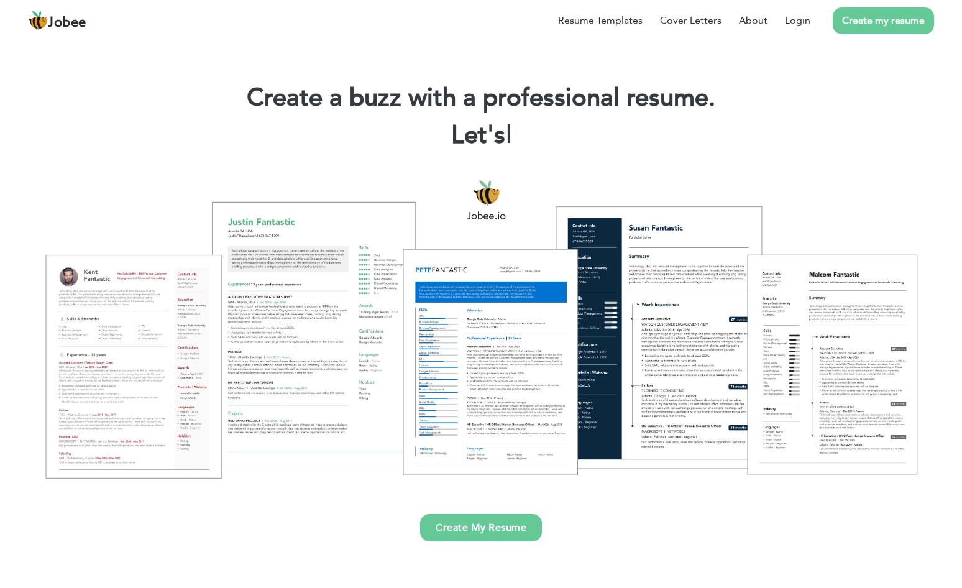
click at [810, 27] on li "Create my resume" at bounding box center [872, 20] width 124 height 32
click at [798, 25] on link "Login" at bounding box center [797, 20] width 25 height 15
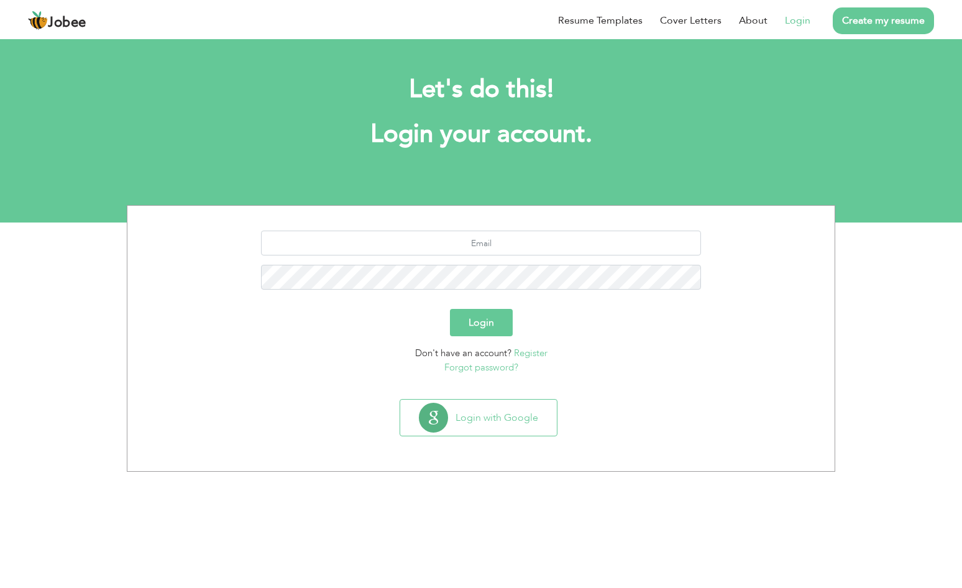
click at [434, 257] on div at bounding box center [481, 265] width 688 height 68
type input "saharbukhari25@gmail.com"
click at [481, 322] on button "Login" at bounding box center [481, 322] width 63 height 27
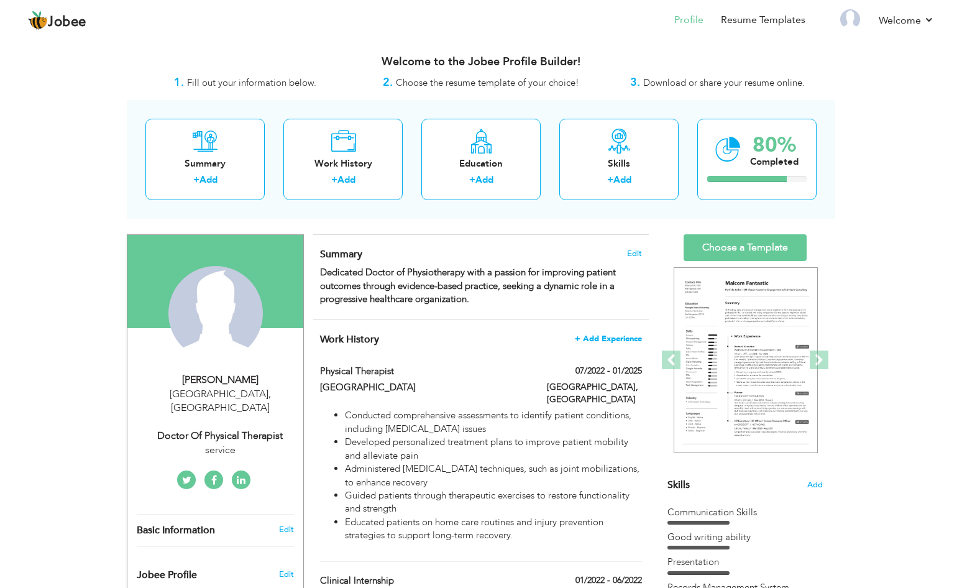
click at [580, 336] on span "+ Add Experience" at bounding box center [608, 338] width 67 height 9
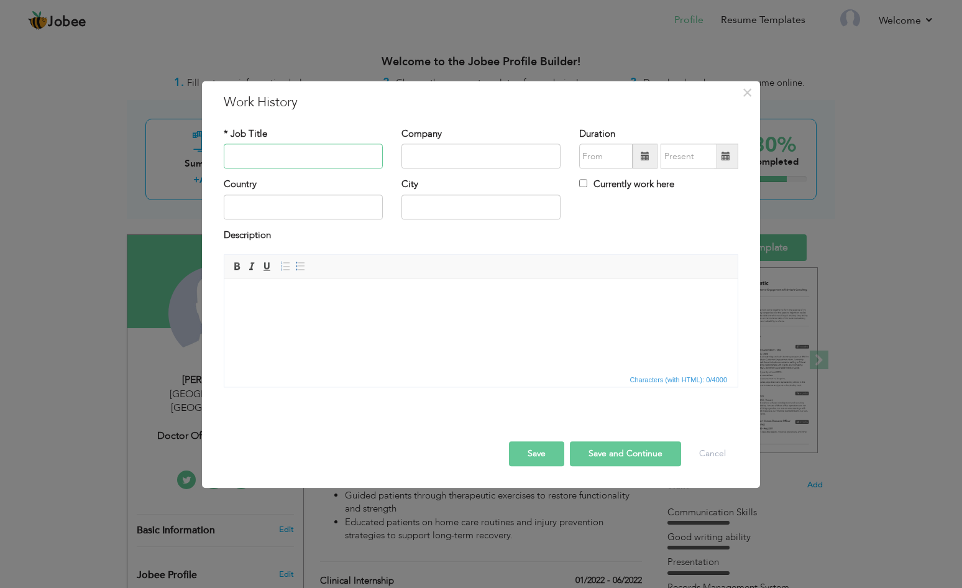
paste input "Customer Service Representative @ Grand City Developing Pakistan"
type input "Customer Service Representative @ Grand City Developing Pakistan"
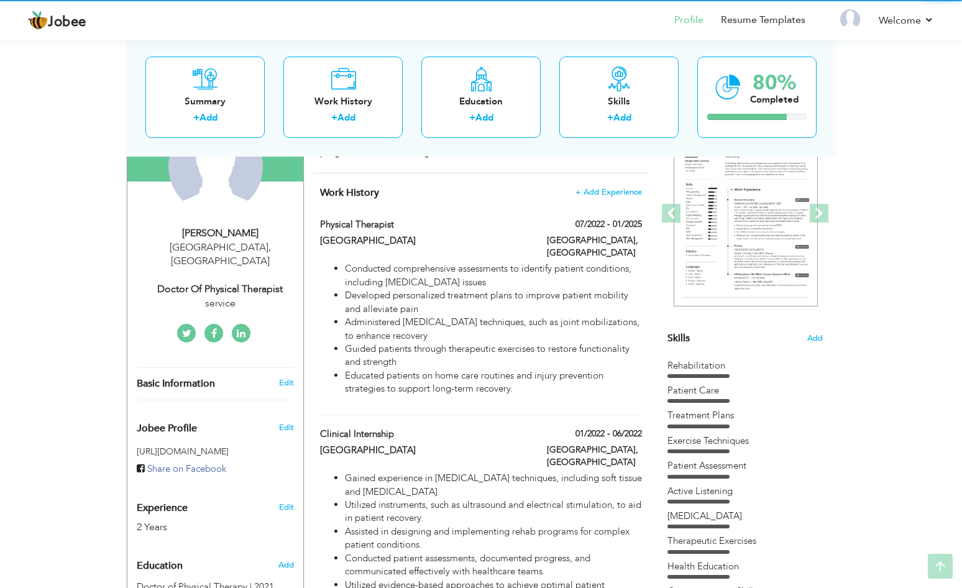
scroll to position [148, 0]
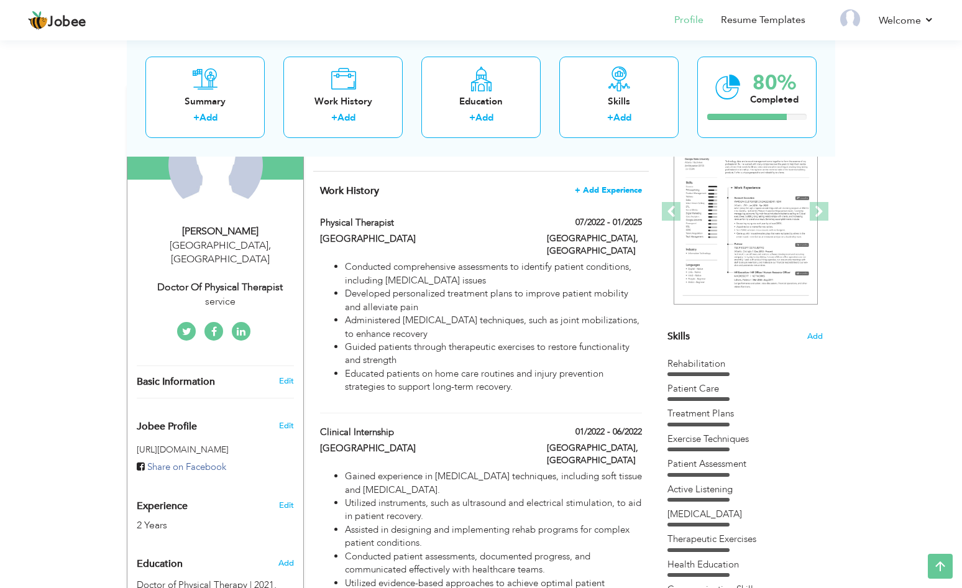
click at [607, 186] on span "+ Add Experience" at bounding box center [608, 190] width 67 height 9
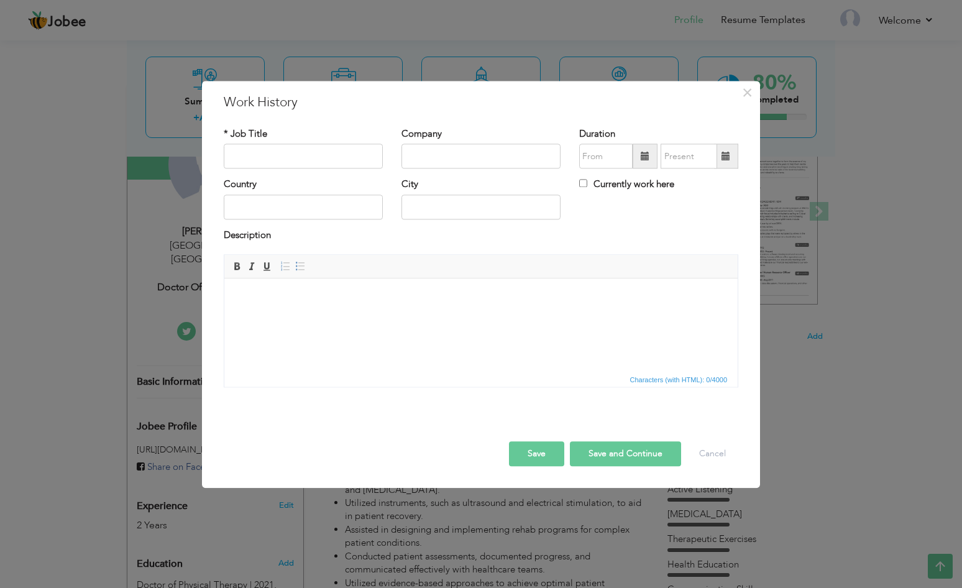
click at [278, 316] on html at bounding box center [480, 297] width 513 height 38
paste body
drag, startPoint x: 356, startPoint y: 294, endPoint x: 237, endPoint y: 286, distance: 119.6
click at [237, 286] on html "Customer Service Representative @ Grand City Developing Pakistan" at bounding box center [480, 297] width 513 height 38
click at [265, 163] on input "text" at bounding box center [303, 156] width 159 height 25
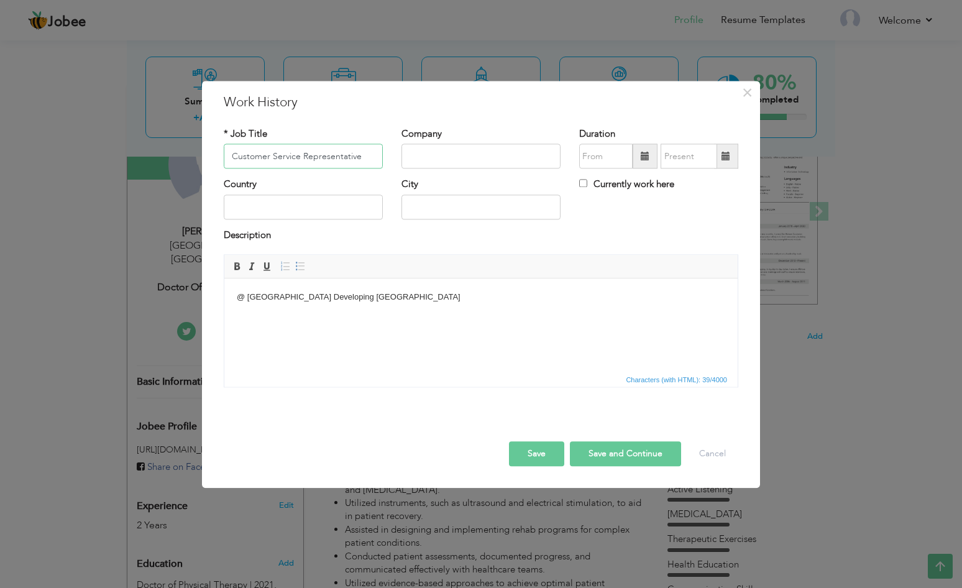
type input "Customer Service Representative"
drag, startPoint x: 247, startPoint y: 295, endPoint x: 384, endPoint y: 299, distance: 136.8
click p "@ Grand City Developing Pakistan"
type input "Grand City Developing [GEOGRAPHIC_DATA]"
click at [245, 308] on html "@" at bounding box center [480, 297] width 513 height 38
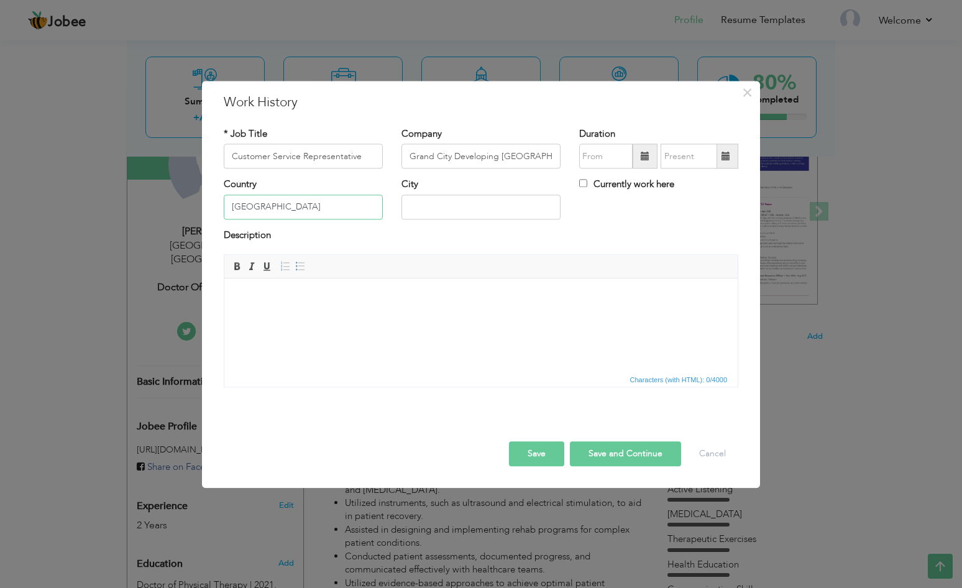
type input "[GEOGRAPHIC_DATA]"
type input "<"
type input "[GEOGRAPHIC_DATA]"
click at [326, 316] on html at bounding box center [480, 297] width 513 height 38
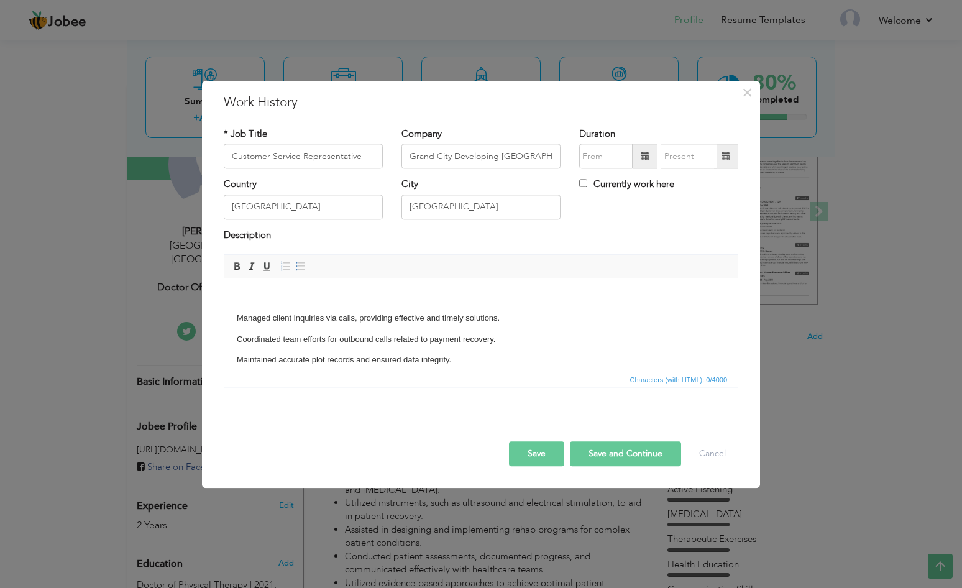
scroll to position [53, 0]
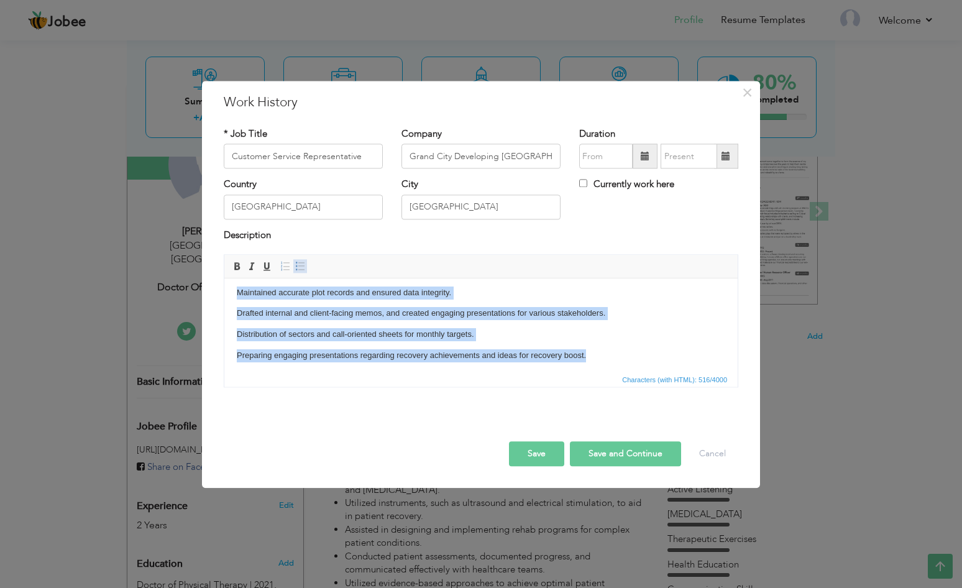
click at [299, 260] on link "Insert/Remove Bulleted List" at bounding box center [300, 267] width 14 height 14
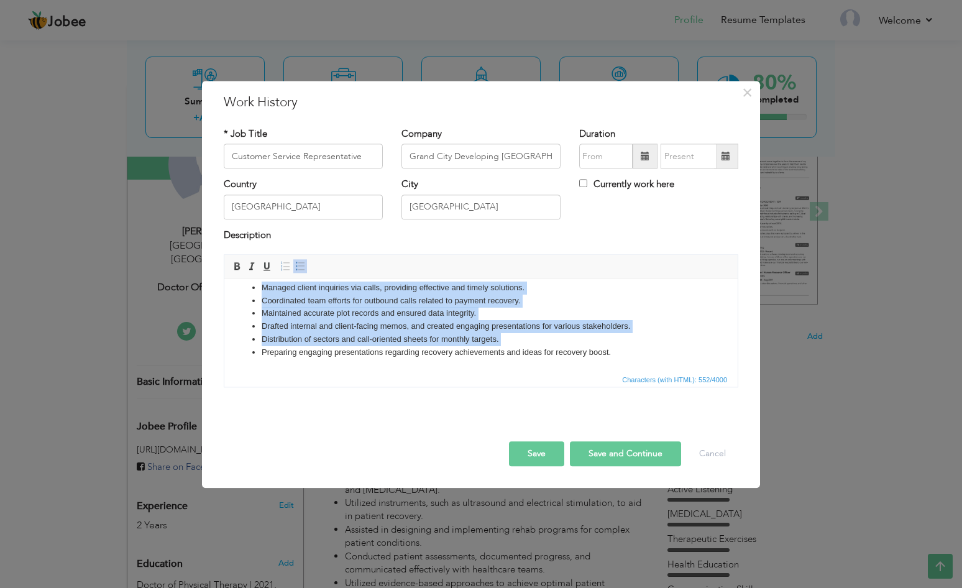
click at [299, 268] on span at bounding box center [300, 267] width 10 height 10
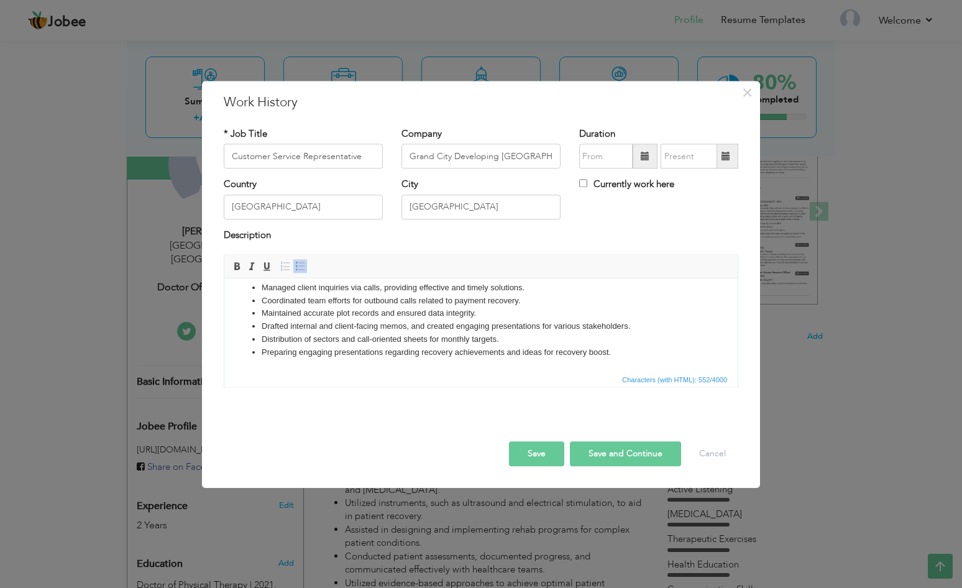
scroll to position [19, 0]
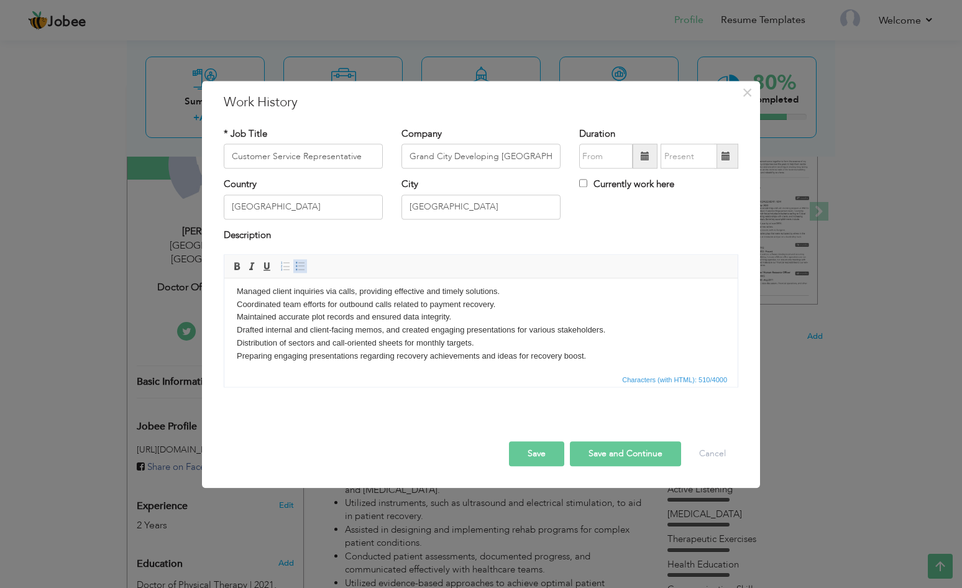
click at [299, 268] on span at bounding box center [300, 267] width 10 height 10
click at [364, 298] on li "Coordinated team efforts for outbound calls related to payment recovery." at bounding box center [481, 304] width 439 height 13
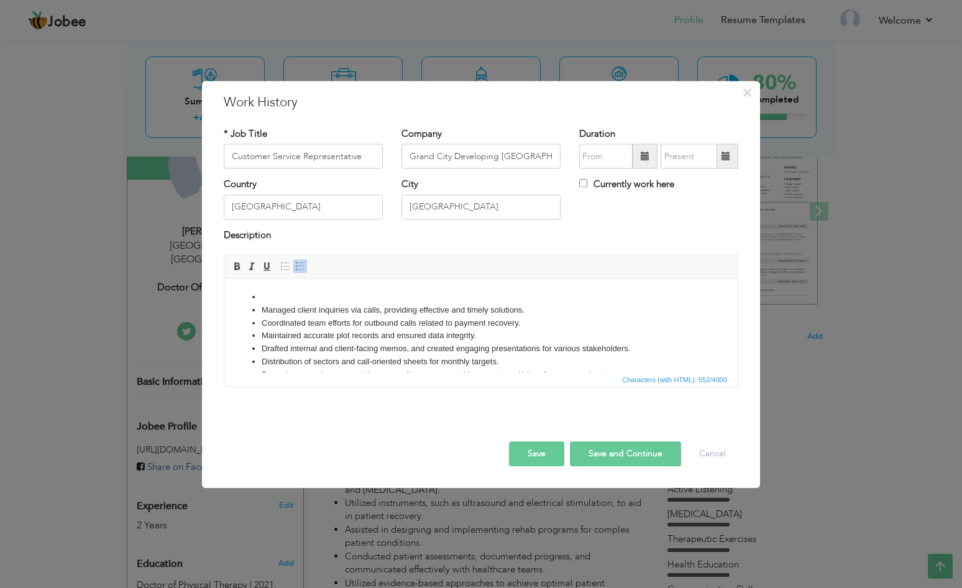
scroll to position [0, 0]
click at [443, 303] on li at bounding box center [481, 297] width 439 height 13
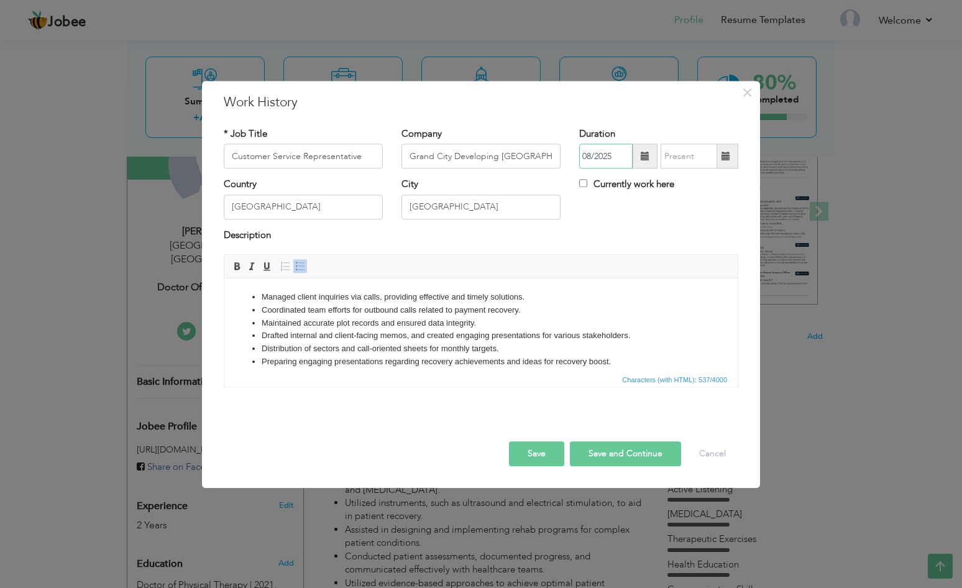
click at [625, 148] on input "08/2025" at bounding box center [605, 156] width 53 height 25
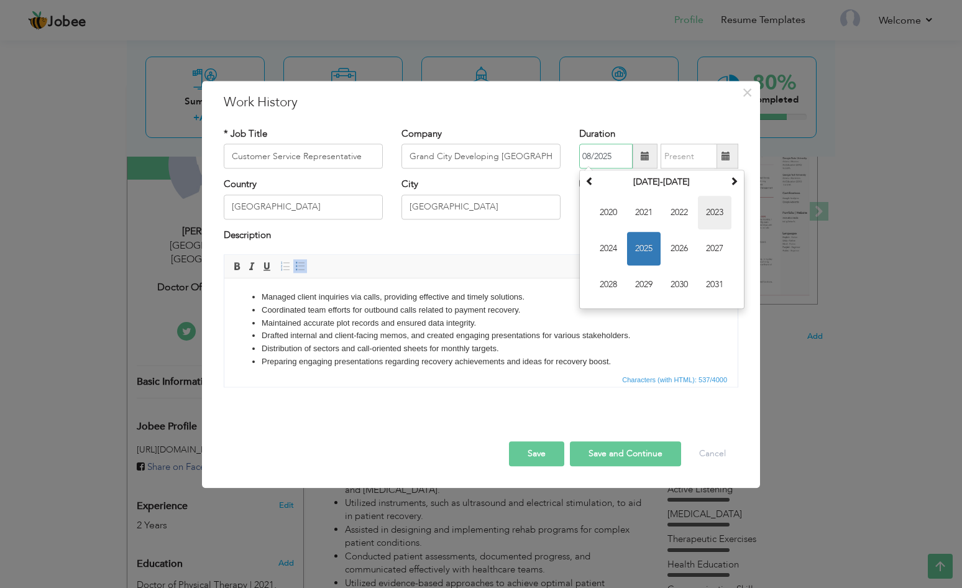
click at [708, 212] on span "2023" at bounding box center [715, 213] width 34 height 34
click at [654, 250] on span "Jun" at bounding box center [644, 249] width 34 height 34
type input "06/2023"
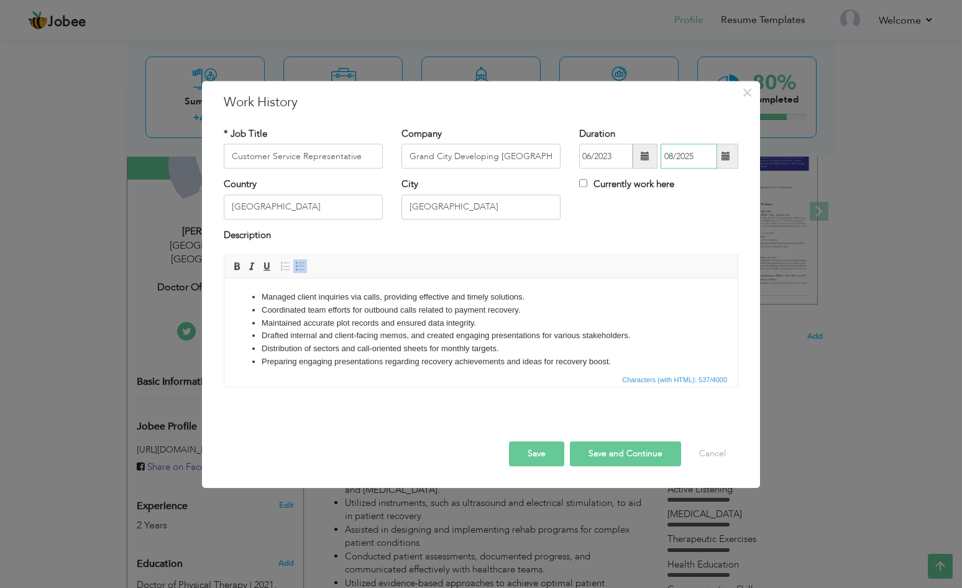
click at [691, 160] on input "08/2025" at bounding box center [688, 156] width 57 height 25
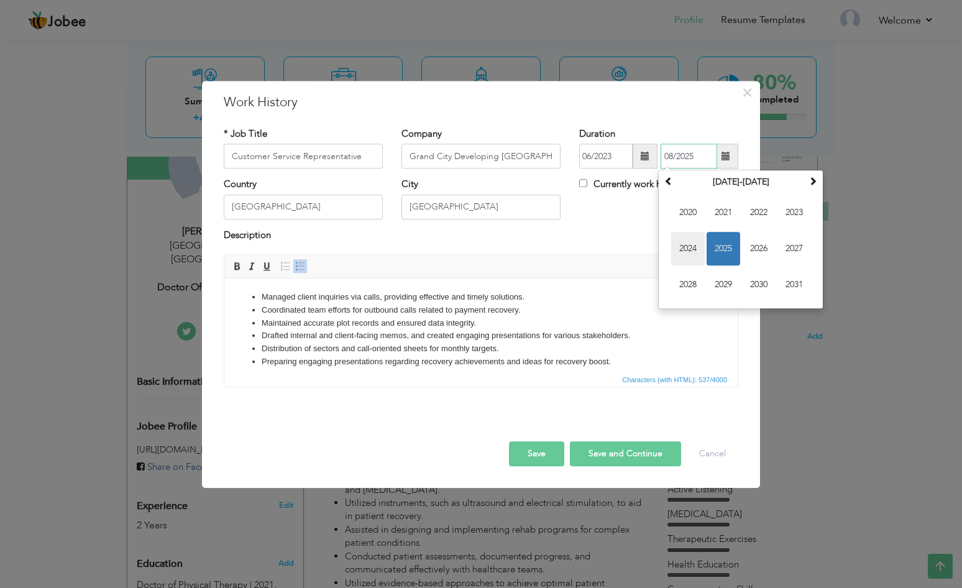
click at [684, 244] on span "2024" at bounding box center [688, 249] width 34 height 34
click at [796, 242] on span "Aug" at bounding box center [794, 249] width 34 height 34
type input "08/2024"
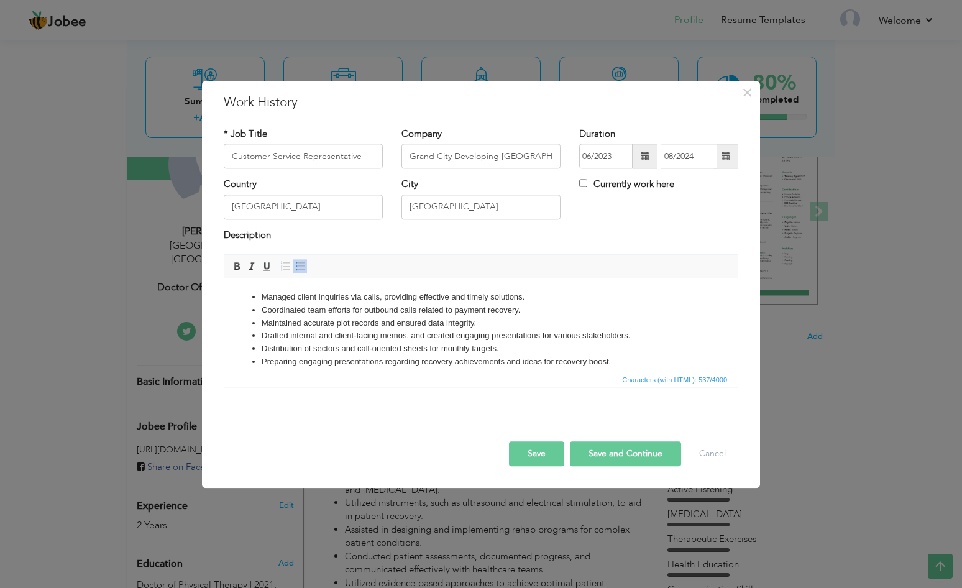
click at [659, 217] on div "Country Pakistan City Lahore Currently work here" at bounding box center [480, 203] width 533 height 50
click at [597, 455] on button "Save and Continue" at bounding box center [625, 454] width 111 height 25
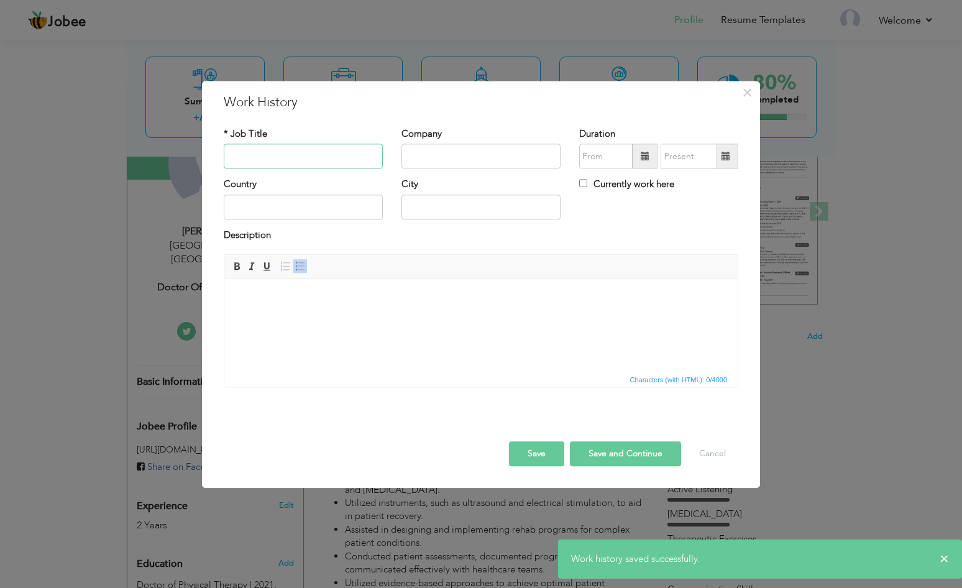
click at [283, 160] on input "text" at bounding box center [303, 156] width 159 height 25
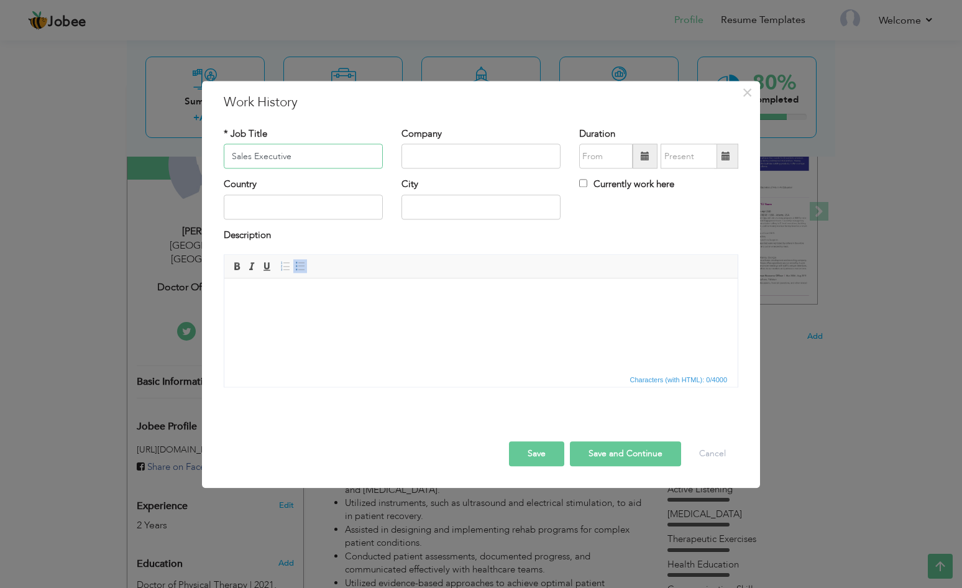
type input "Sales Executive"
type input "LCL [GEOGRAPHIC_DATA]"
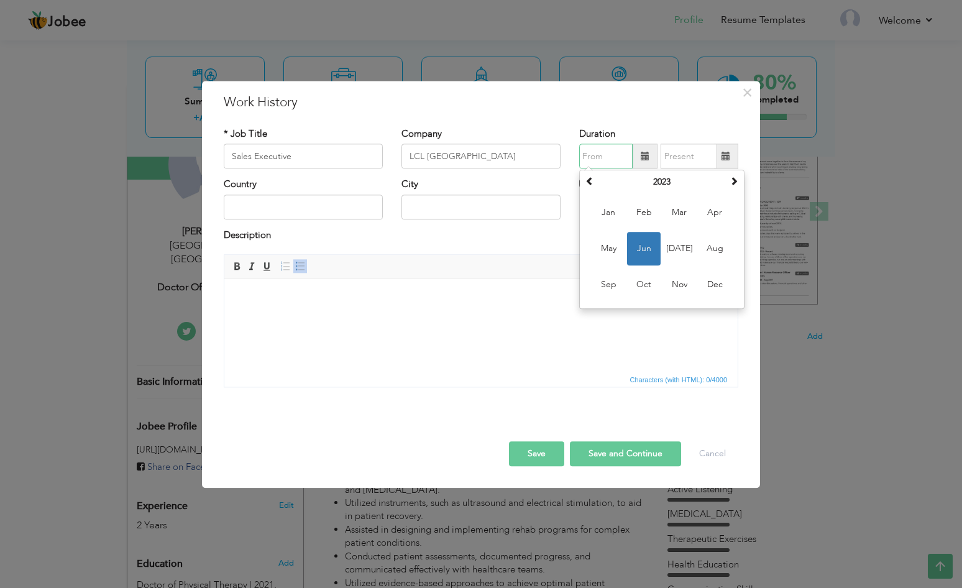
click at [604, 162] on input "text" at bounding box center [605, 156] width 53 height 25
click at [551, 180] on div "City" at bounding box center [480, 198] width 159 height 41
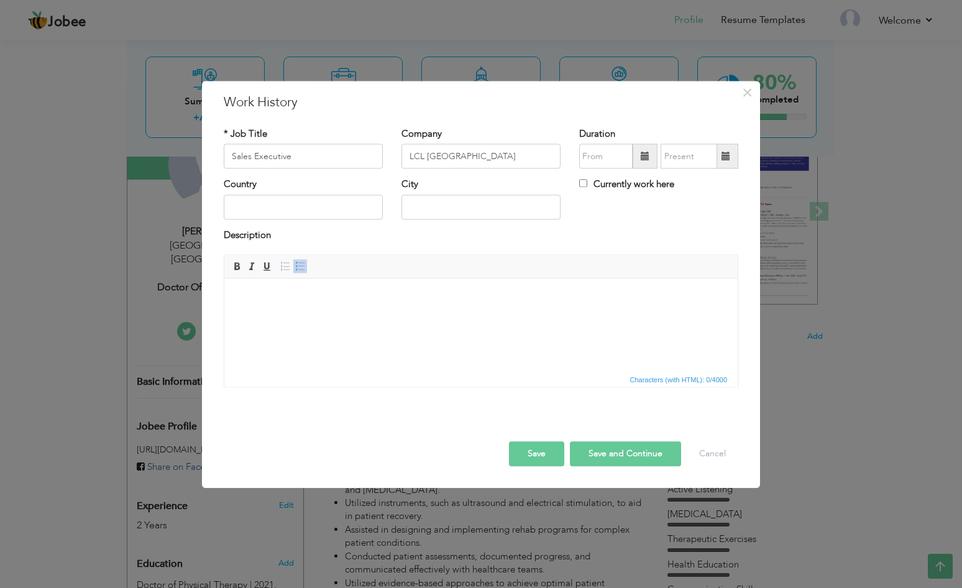
click at [641, 150] on span at bounding box center [645, 156] width 25 height 25
click at [636, 248] on span "Jun" at bounding box center [644, 249] width 34 height 34
click at [614, 161] on input "06/2023" at bounding box center [605, 156] width 53 height 25
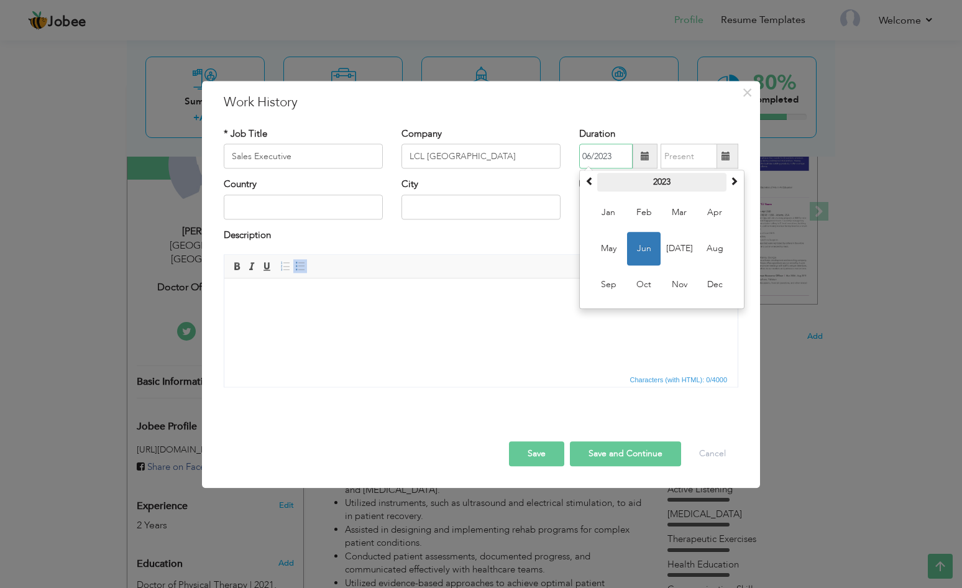
click at [663, 190] on th "2023" at bounding box center [661, 182] width 129 height 19
click at [713, 259] on span "2025" at bounding box center [715, 249] width 34 height 34
click at [656, 243] on span "Jun" at bounding box center [644, 249] width 34 height 34
type input "06/2025"
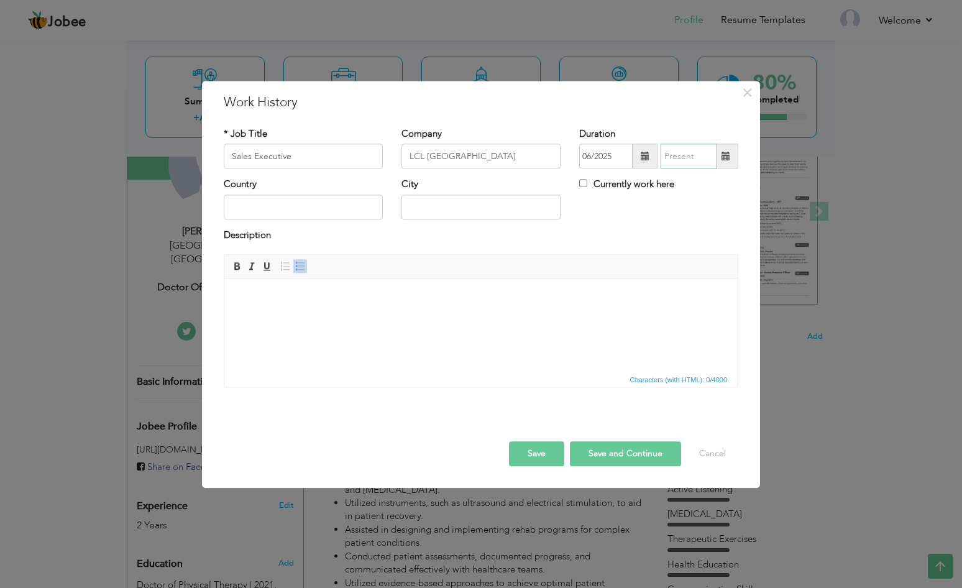
click at [672, 164] on input "text" at bounding box center [688, 156] width 57 height 25
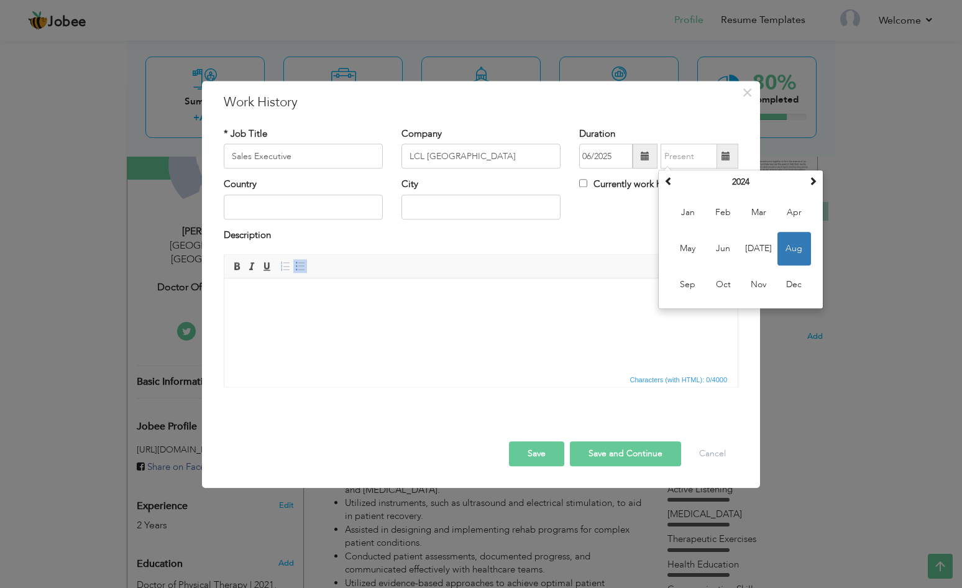
click at [585, 185] on input "Currently work here" at bounding box center [583, 184] width 8 height 8
checkbox input "true"
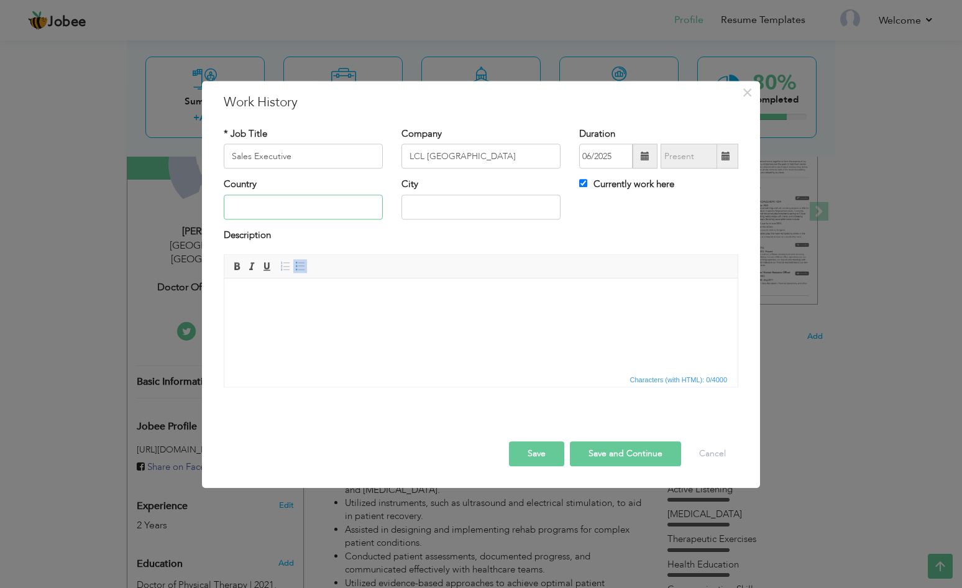
click at [265, 210] on input "text" at bounding box center [303, 206] width 159 height 25
type input "[GEOGRAPHIC_DATA]"
click at [427, 201] on input "text" at bounding box center [480, 206] width 159 height 25
type input "[GEOGRAPHIC_DATA]"
click at [323, 299] on body at bounding box center [481, 297] width 488 height 13
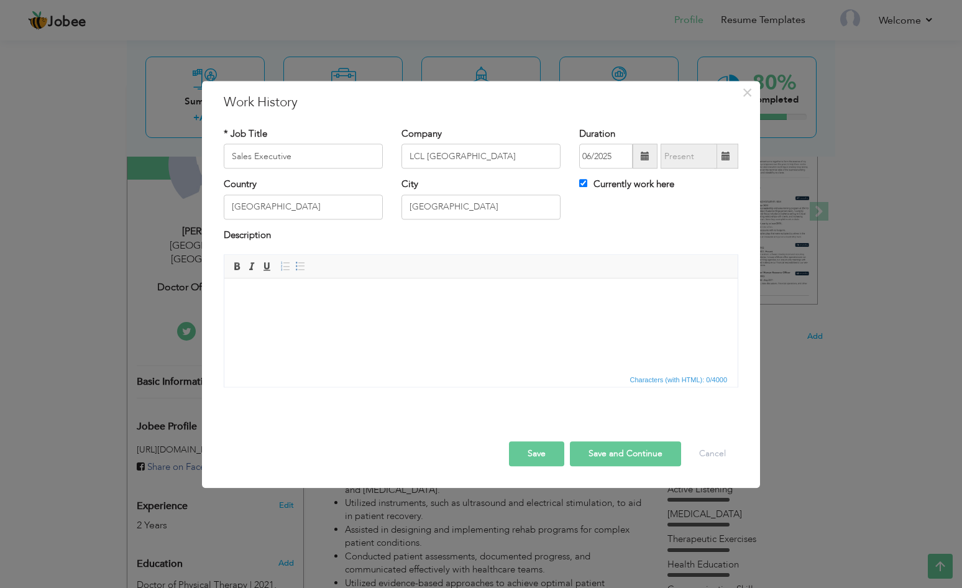
paste body
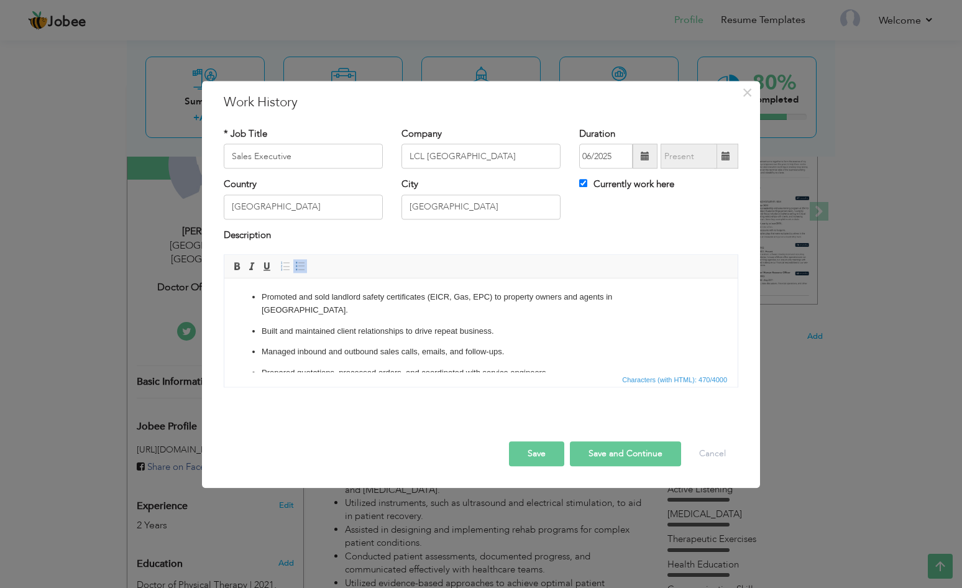
scroll to position [14, 0]
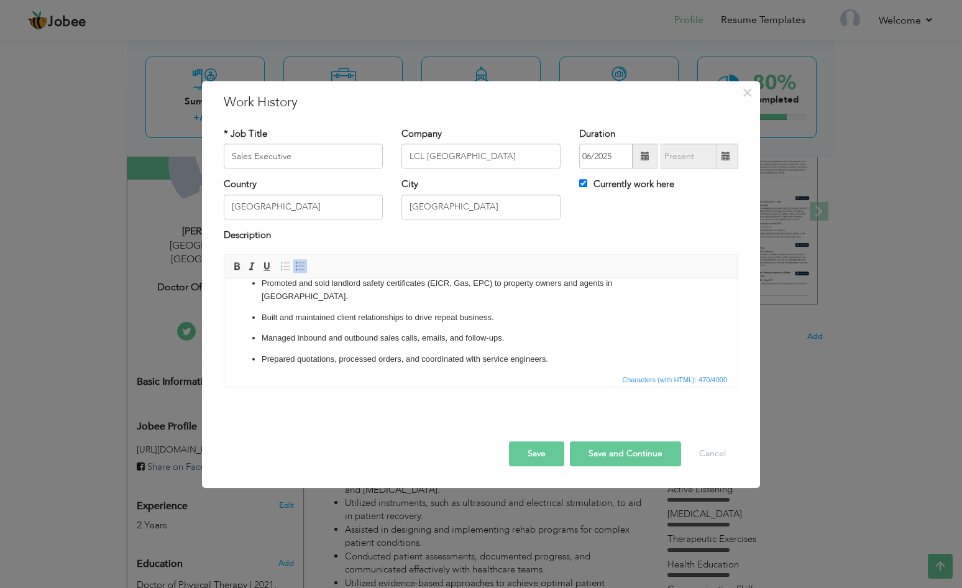
click at [275, 290] on p "Promoted and sold landlord safety certificates (EICR, Gas, EPC) to property own…" at bounding box center [481, 290] width 439 height 26
click ul "Promoted and sold landlord safety certificates (EICR, Gas, EPC) to property own…"
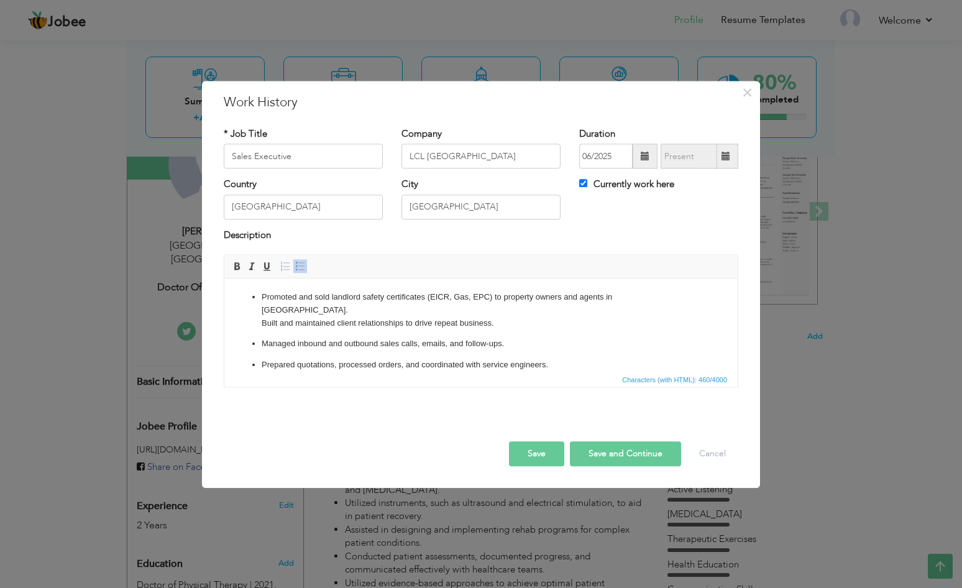
scroll to position [0, 0]
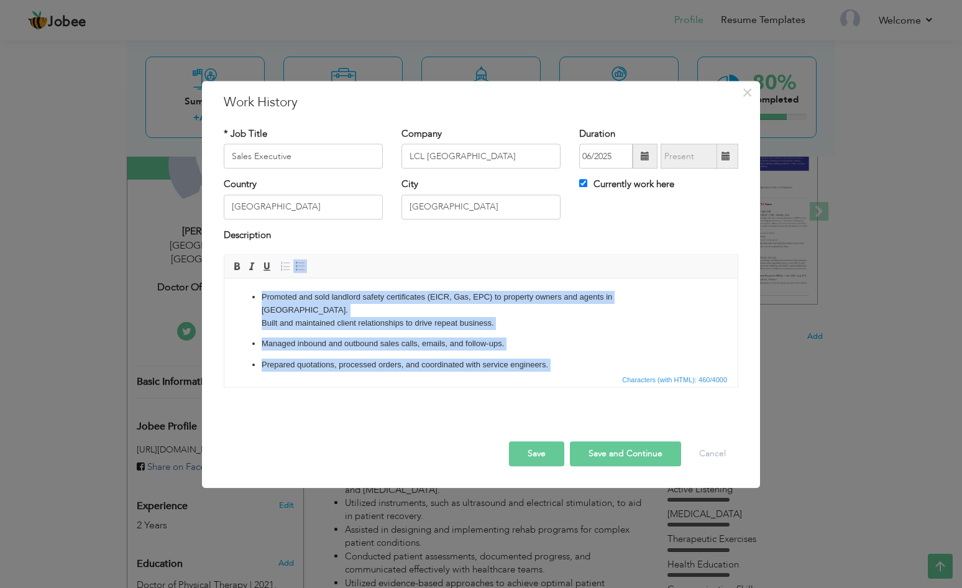
click at [302, 266] on span at bounding box center [300, 267] width 10 height 10
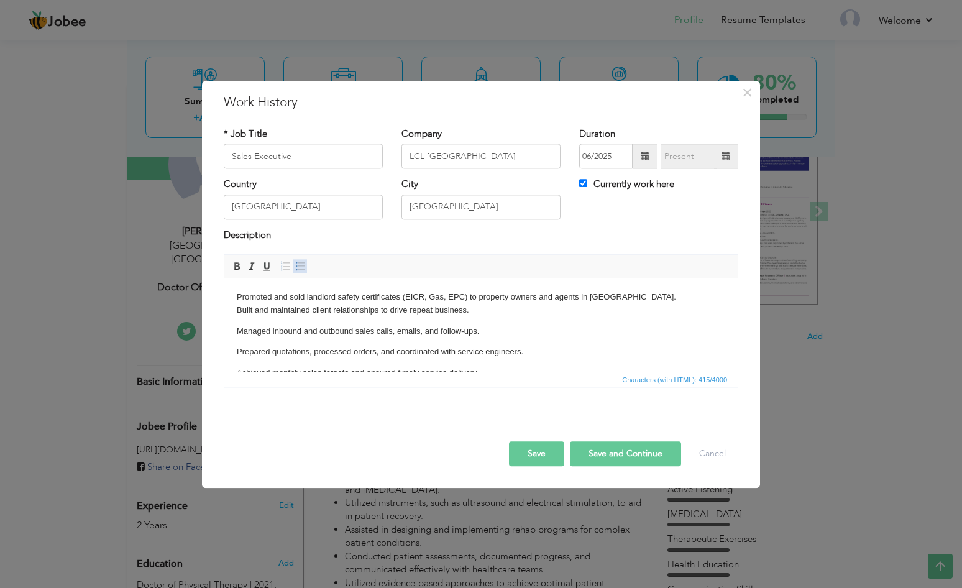
click at [302, 266] on span at bounding box center [300, 267] width 10 height 10
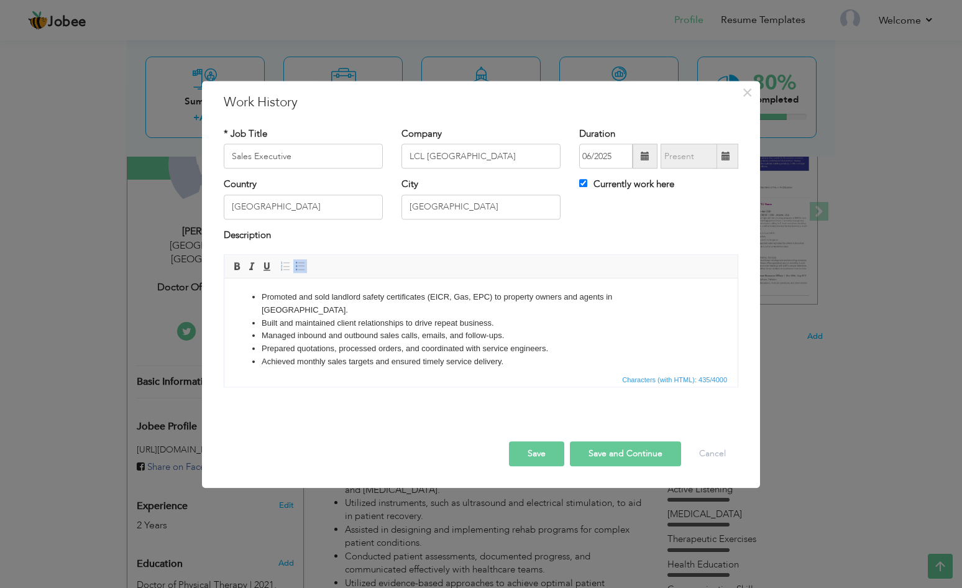
click at [284, 317] on li "Built and maintained client relationships to drive repeat business." at bounding box center [481, 323] width 439 height 13
click at [547, 450] on button "Save" at bounding box center [536, 454] width 55 height 25
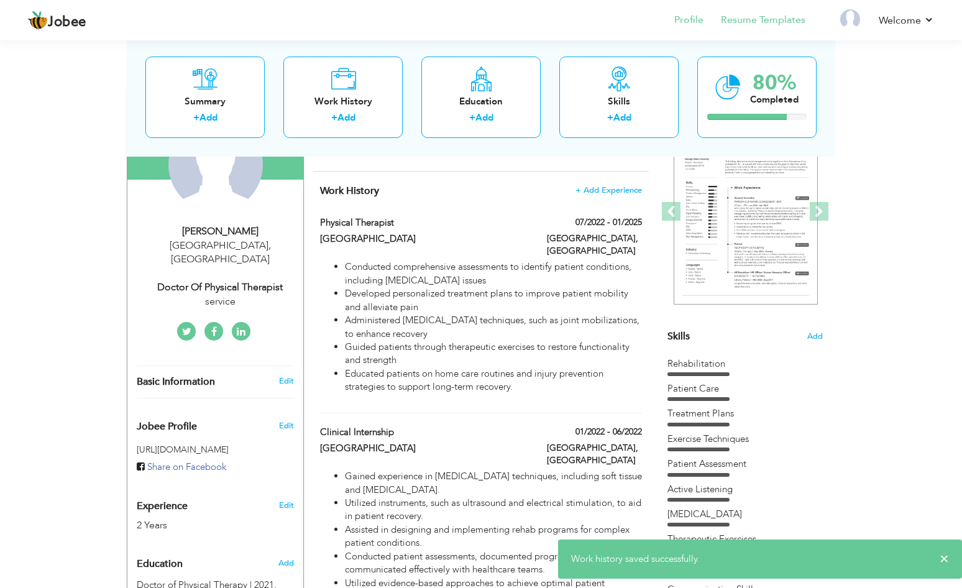
click at [745, 21] on link "Resume Templates" at bounding box center [763, 20] width 85 height 14
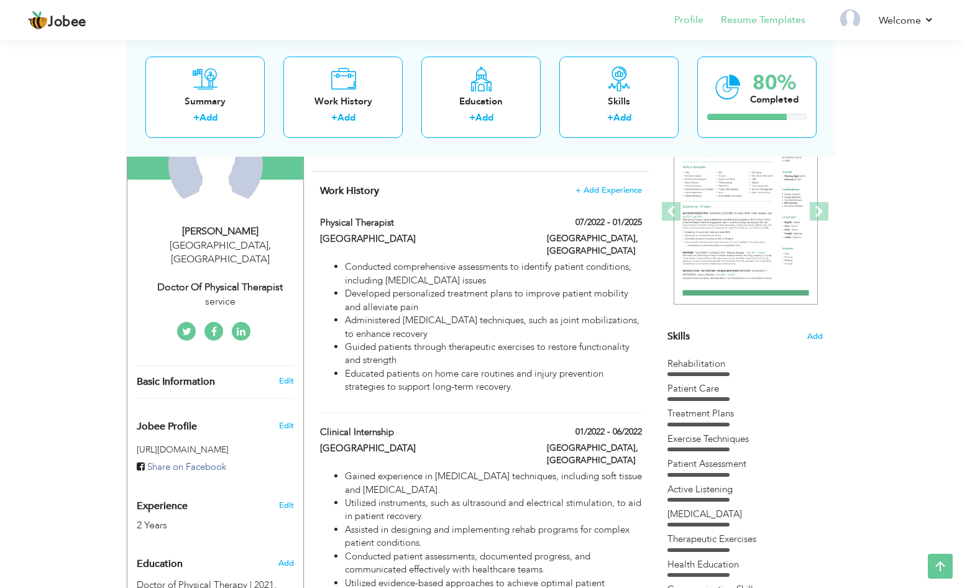
click at [753, 31] on li "Resume Templates" at bounding box center [754, 21] width 102 height 34
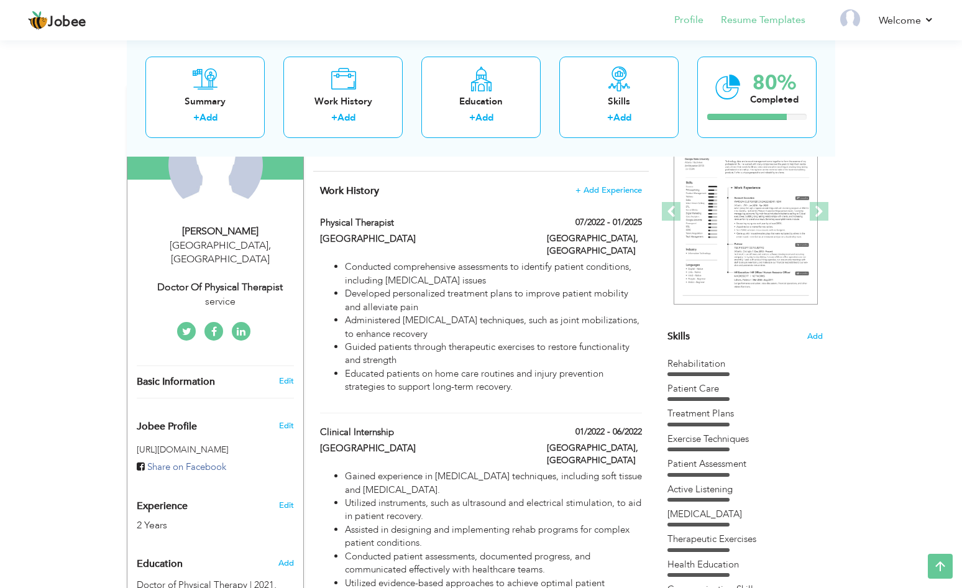
click at [744, 25] on link "Resume Templates" at bounding box center [763, 20] width 85 height 14
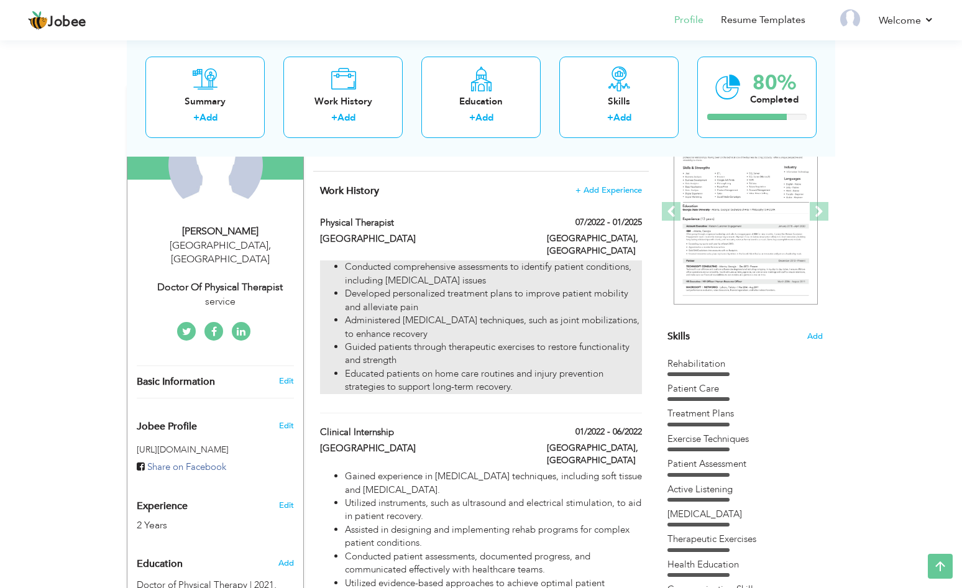
click at [598, 314] on li "Administered [MEDICAL_DATA] techniques, such as joint mobilizations, to enhance…" at bounding box center [493, 327] width 297 height 27
type input "Physical Therapist"
type input "[GEOGRAPHIC_DATA]"
type input "07/2022"
type input "01/2025"
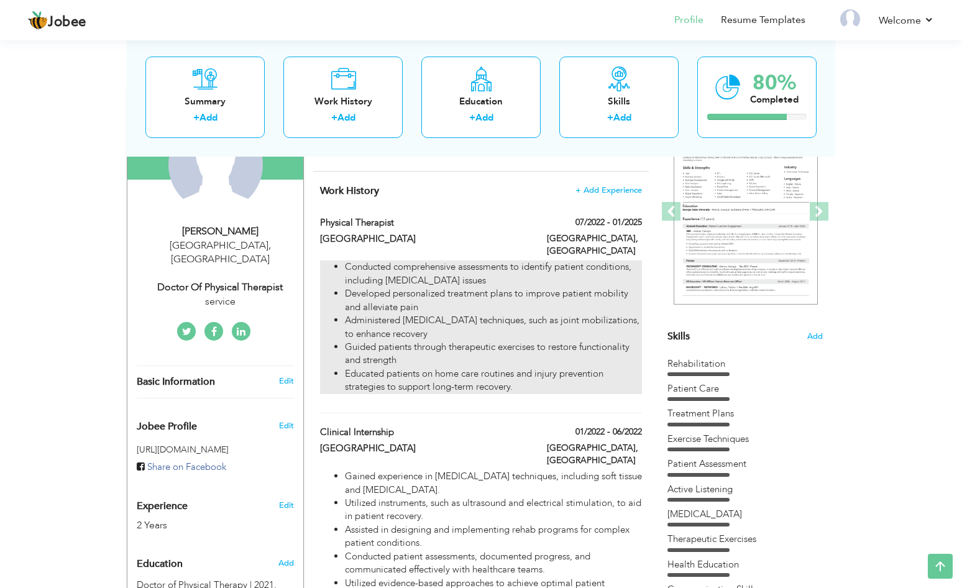
type input "[GEOGRAPHIC_DATA]"
checkbox input "false"
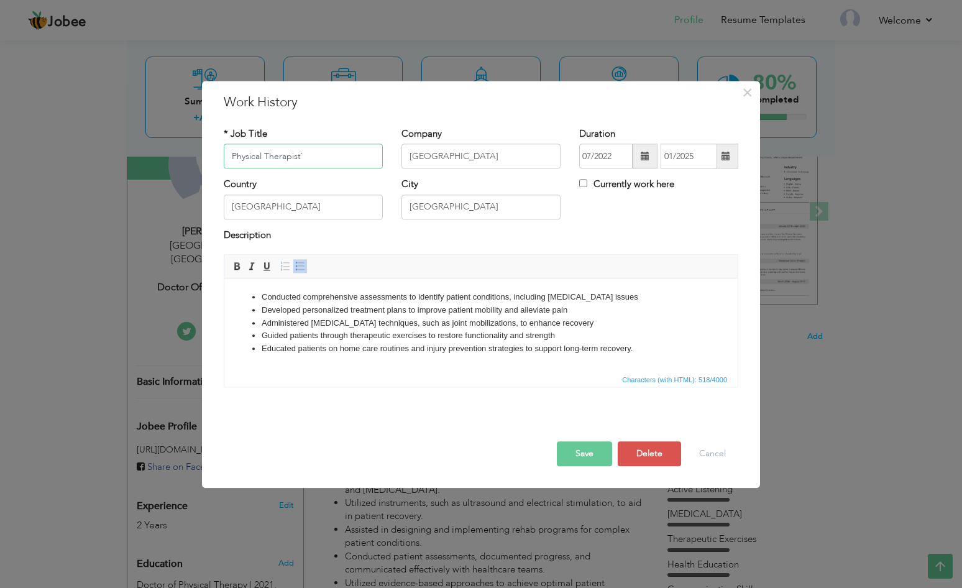
type input "Physical Therapist``"
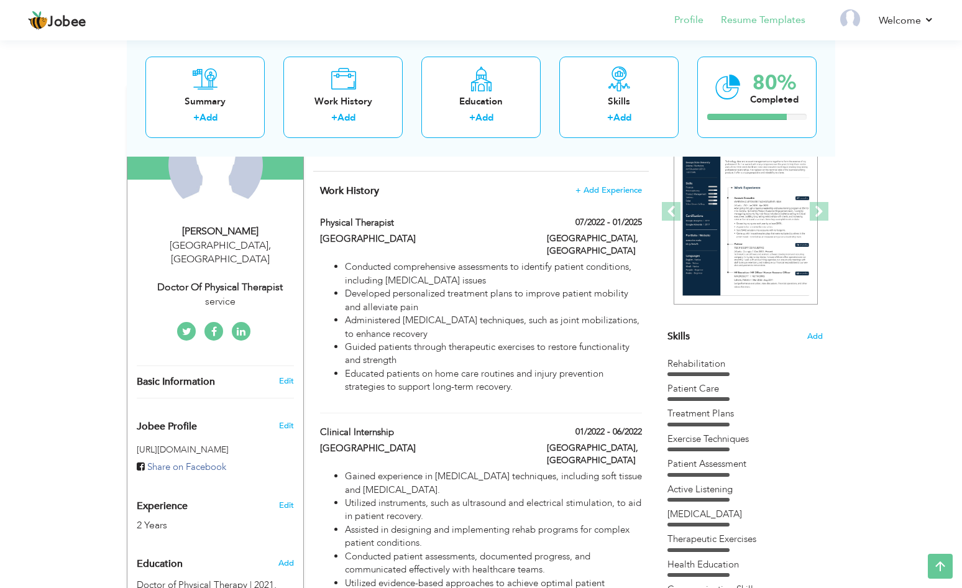
click at [742, 16] on link "Resume Templates" at bounding box center [763, 20] width 85 height 14
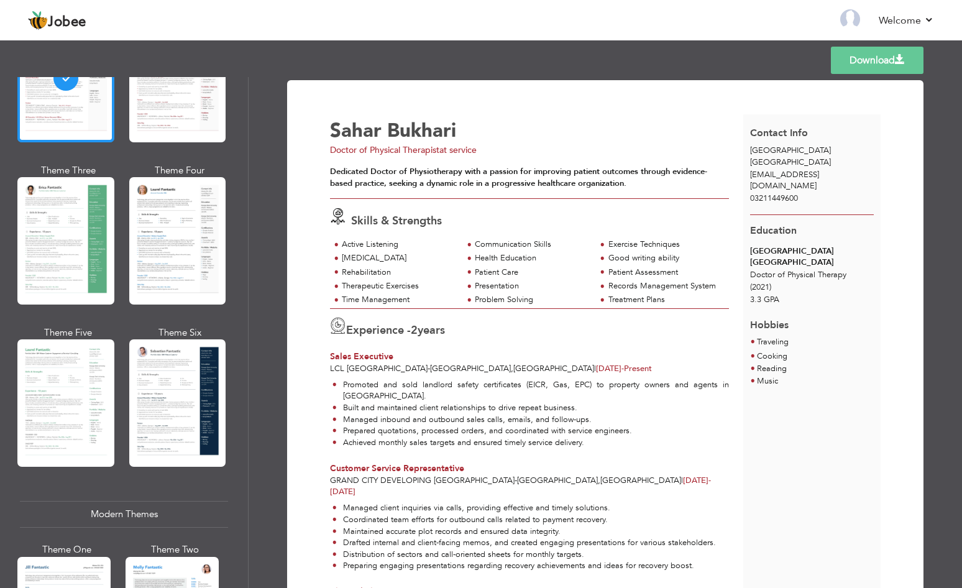
scroll to position [173, 0]
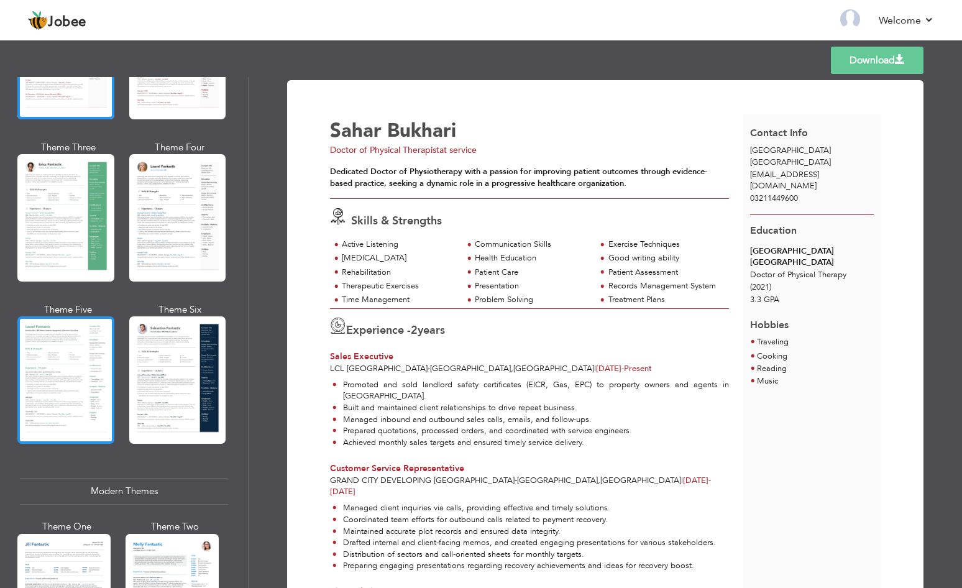
click at [66, 342] on div at bounding box center [65, 379] width 97 height 127
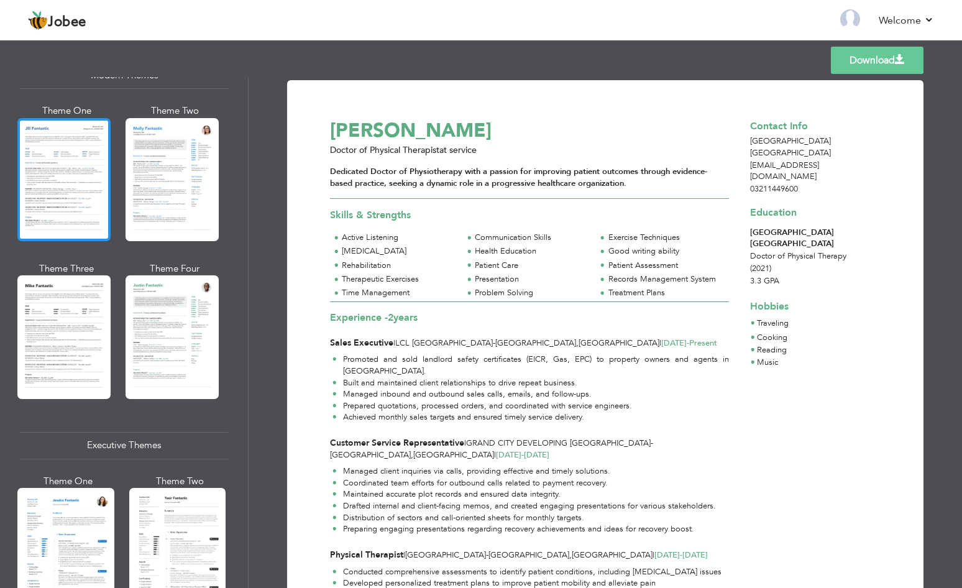
scroll to position [591, 0]
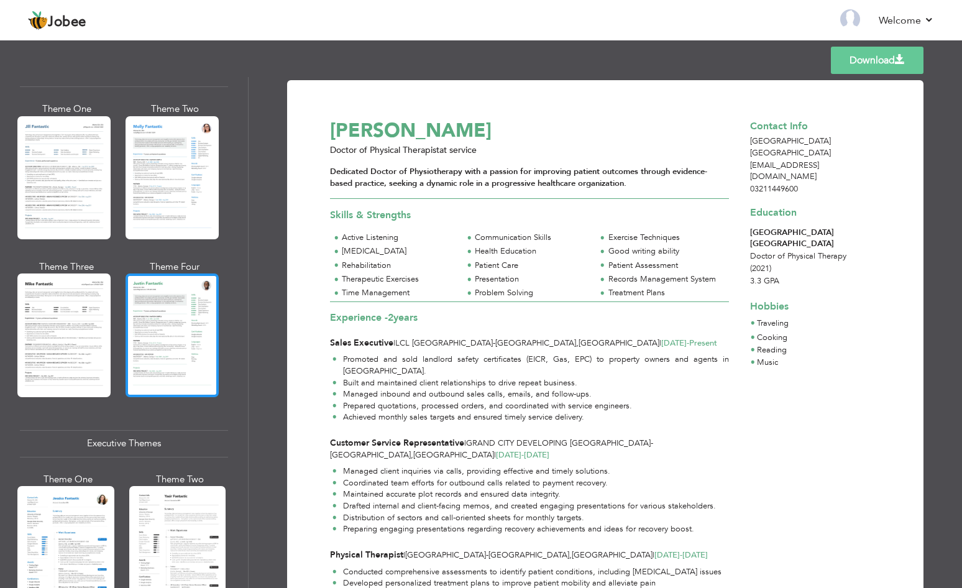
click at [186, 333] on div at bounding box center [172, 334] width 93 height 123
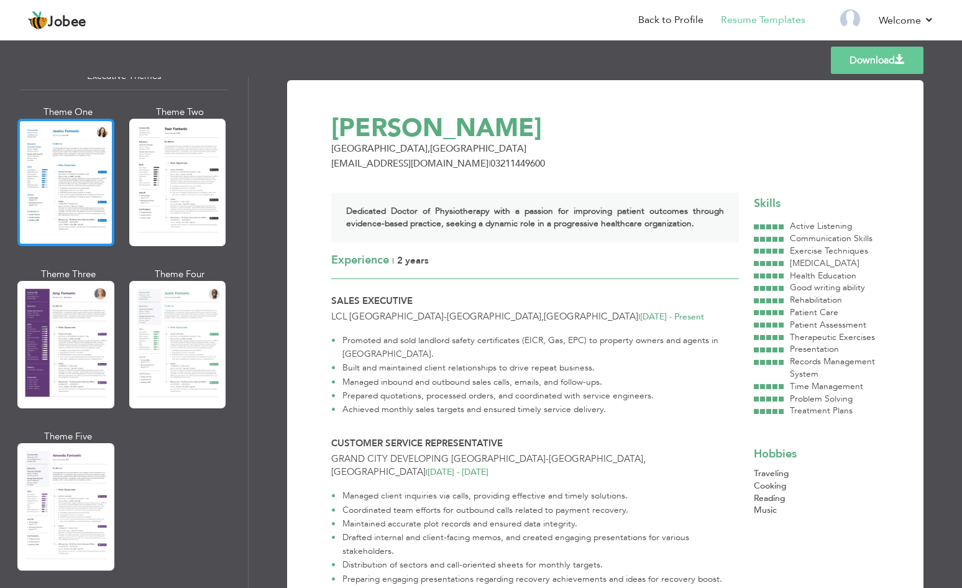
scroll to position [962, 0]
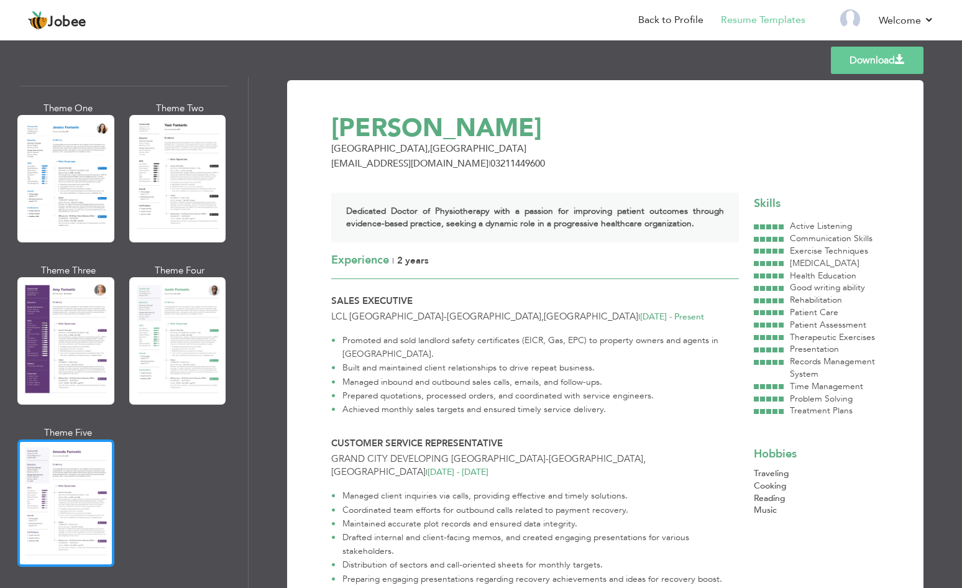
click at [64, 457] on div at bounding box center [65, 502] width 97 height 127
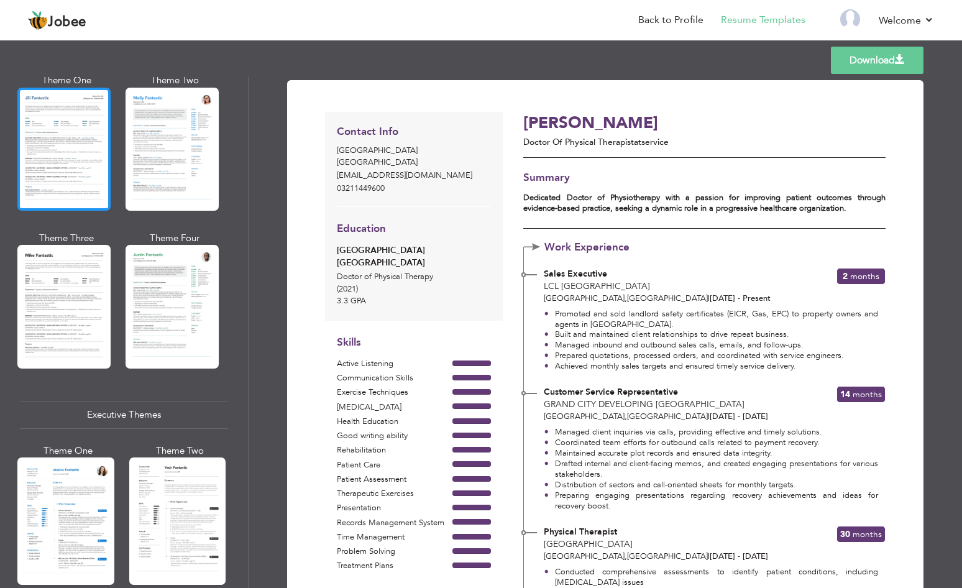
scroll to position [618, 0]
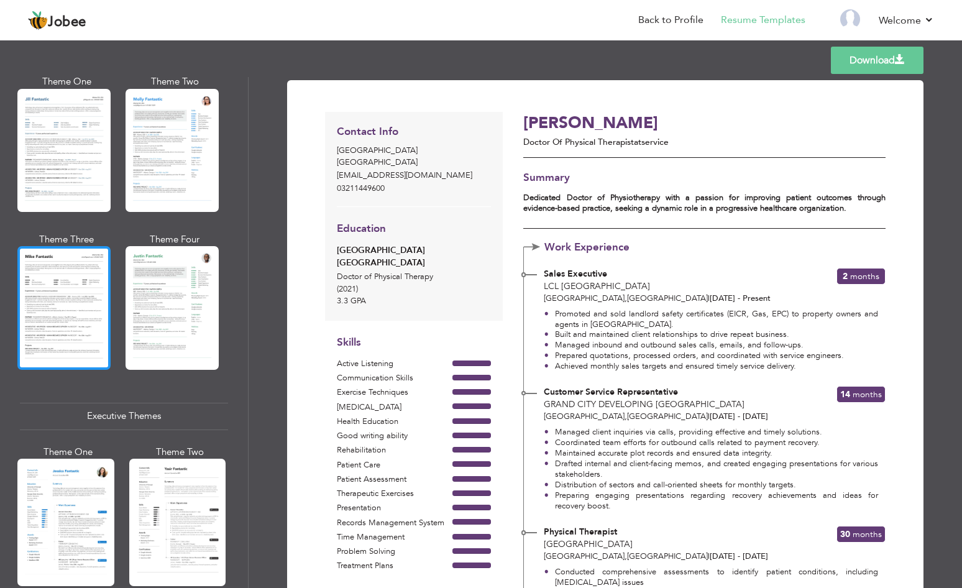
click at [68, 268] on div at bounding box center [63, 307] width 93 height 123
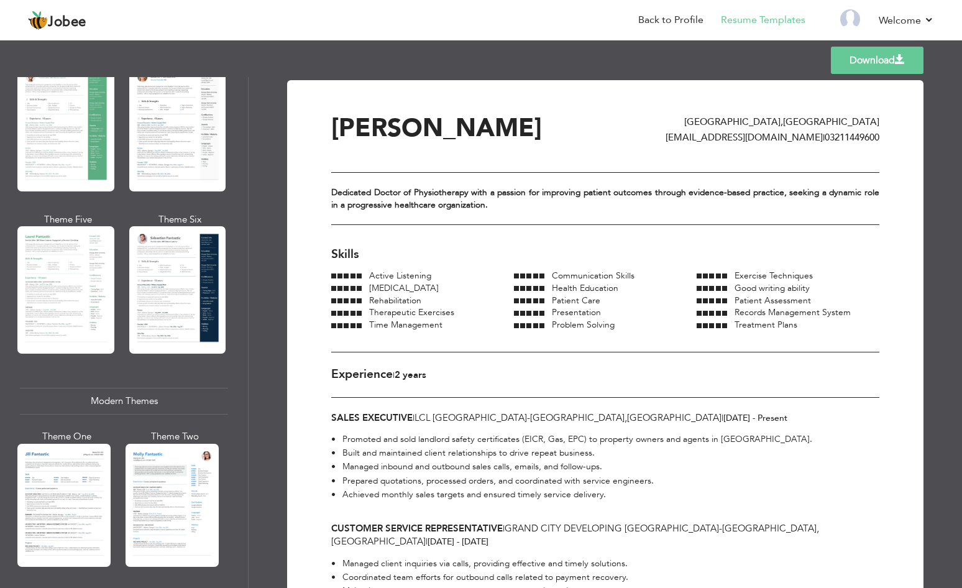
scroll to position [254, 0]
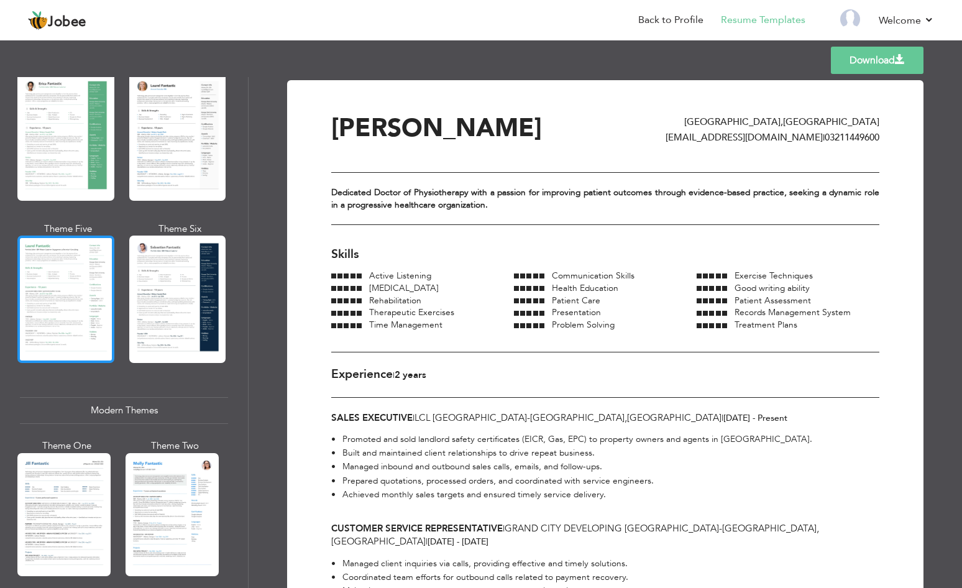
click at [65, 275] on div at bounding box center [65, 298] width 97 height 127
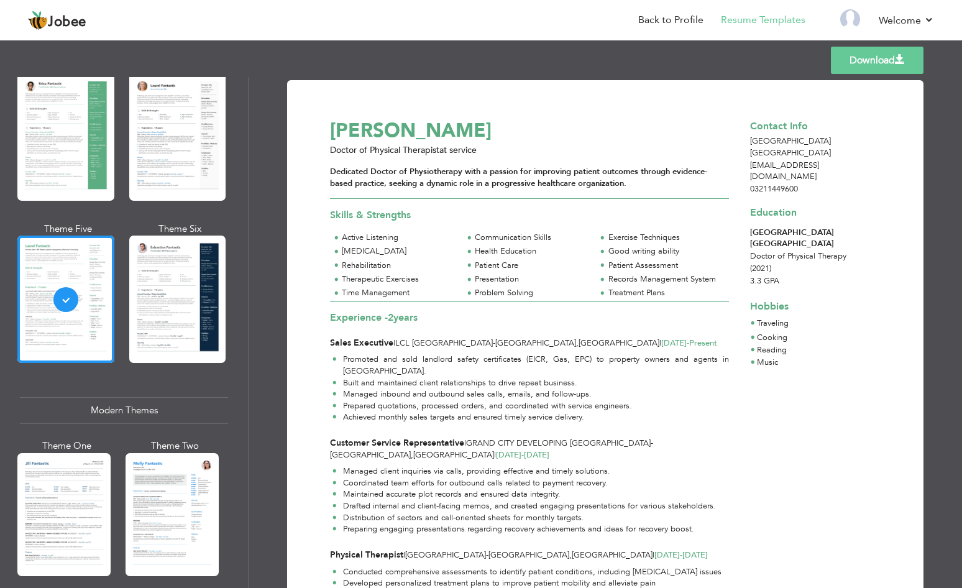
scroll to position [0, 0]
click at [860, 57] on link "Download" at bounding box center [877, 60] width 93 height 27
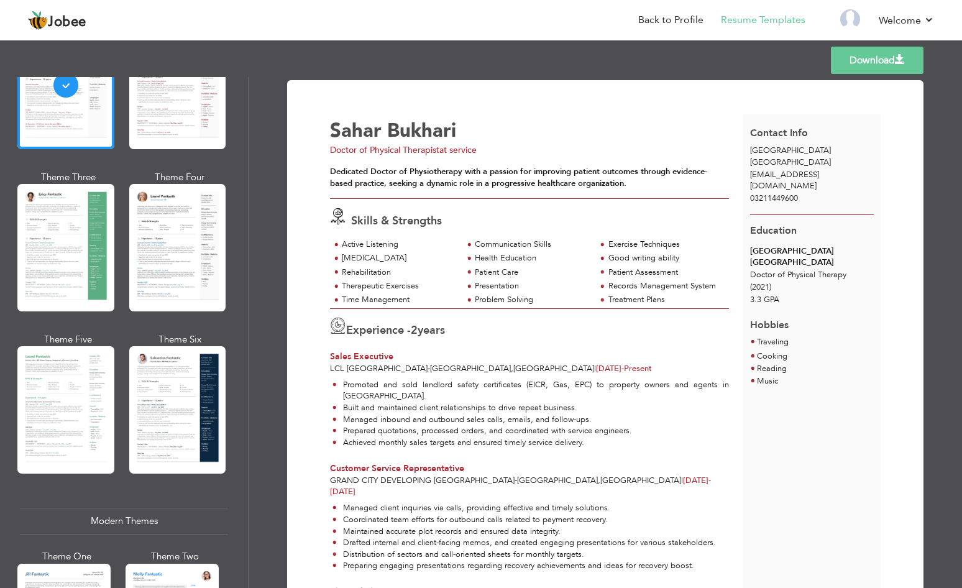
scroll to position [163, 0]
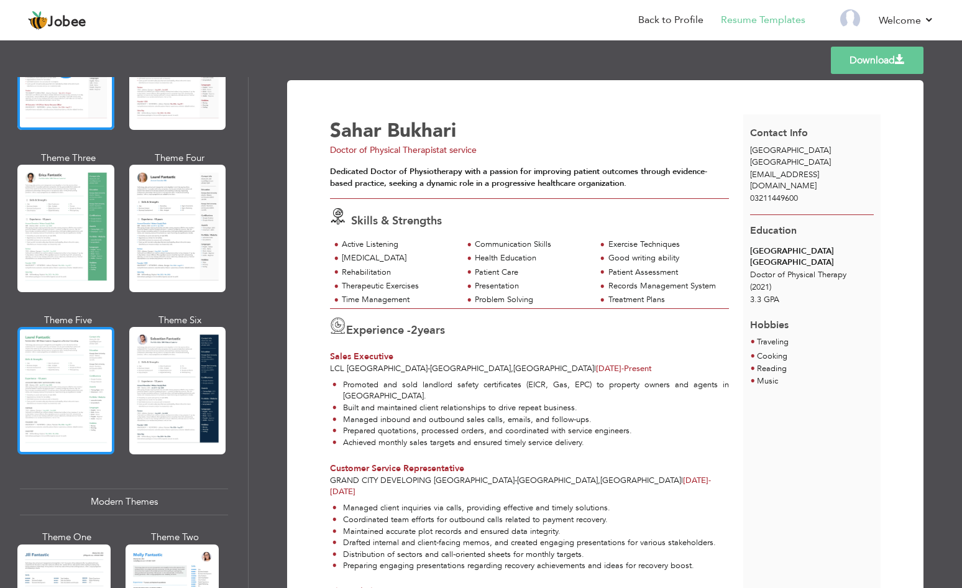
click at [68, 371] on div at bounding box center [65, 390] width 97 height 127
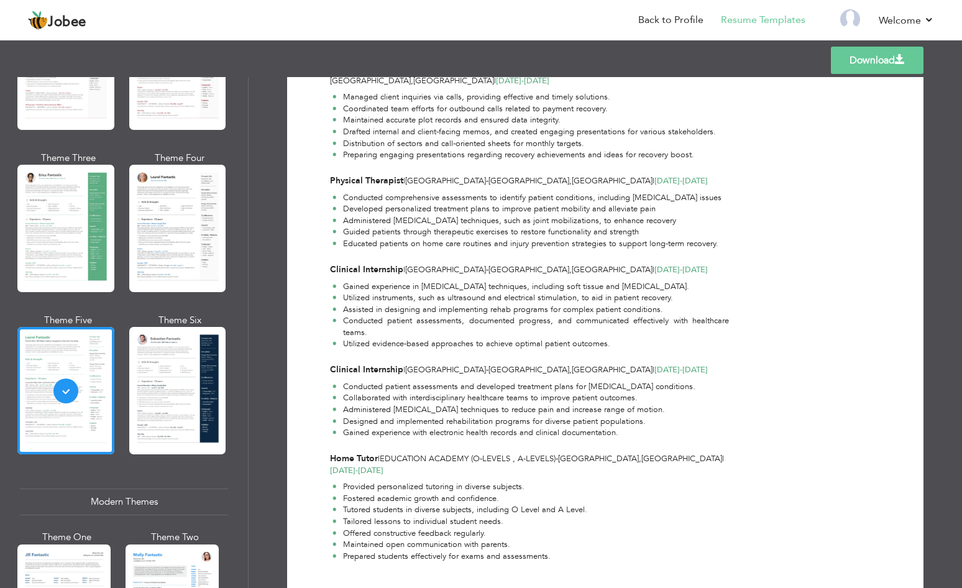
scroll to position [373, 0]
click at [858, 54] on link "Download" at bounding box center [877, 60] width 93 height 27
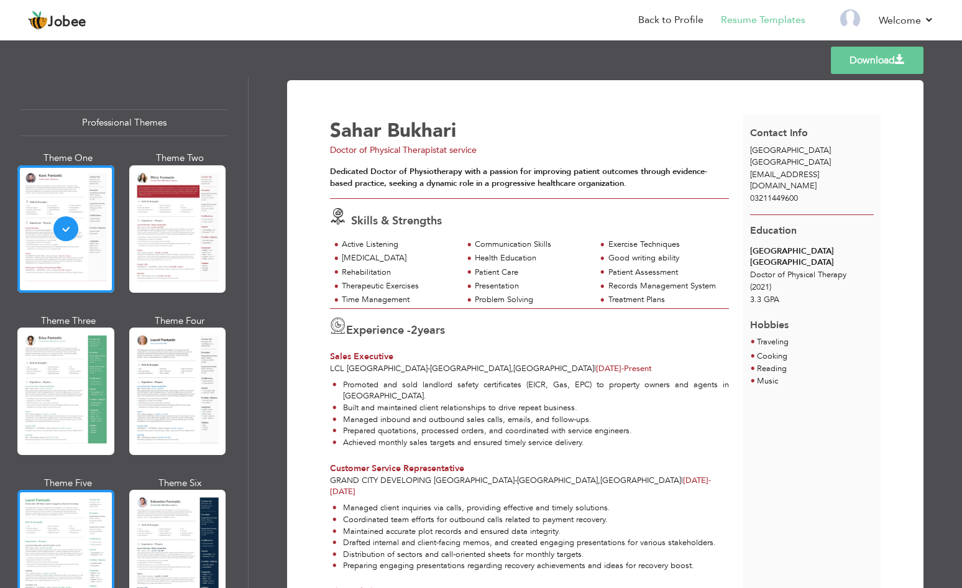
click at [54, 502] on div at bounding box center [65, 553] width 97 height 127
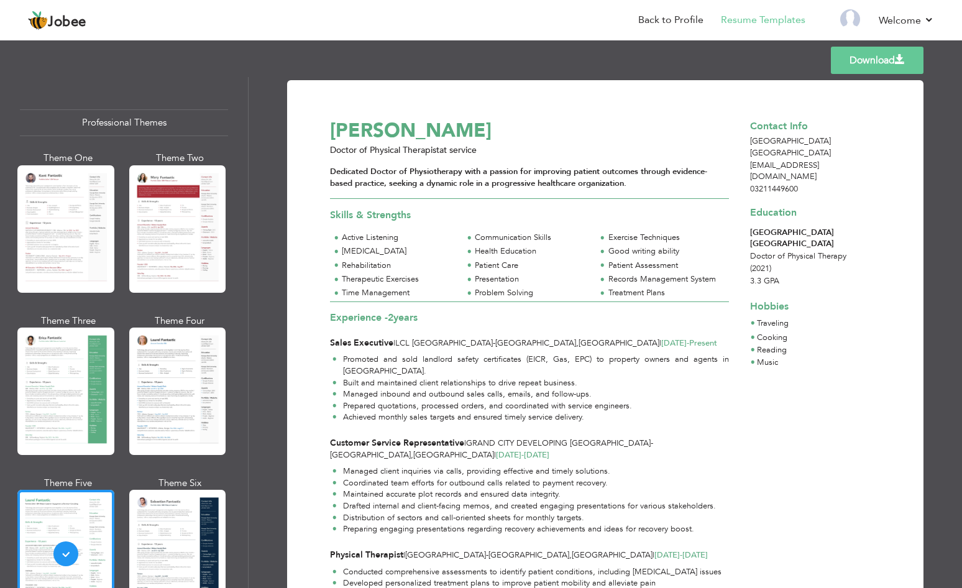
click at [851, 67] on link "Download" at bounding box center [877, 60] width 93 height 27
